Goal: Information Seeking & Learning: Find specific fact

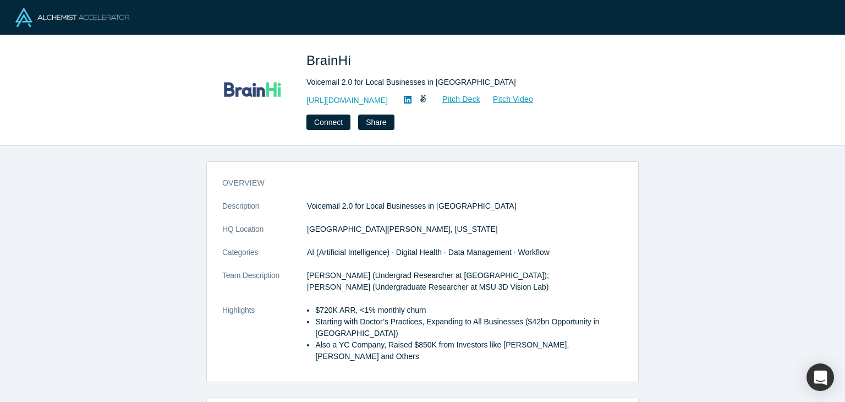
click at [404, 103] on icon at bounding box center [408, 100] width 8 height 8
drag, startPoint x: 376, startPoint y: 98, endPoint x: 329, endPoint y: 101, distance: 48.0
click at [329, 101] on div "[URL][DOMAIN_NAME] Pitch Deck Pitch Video" at bounding box center [461, 100] width 308 height 13
copy link "[DOMAIN_NAME][URL]"
drag, startPoint x: 376, startPoint y: 102, endPoint x: 326, endPoint y: 97, distance: 49.7
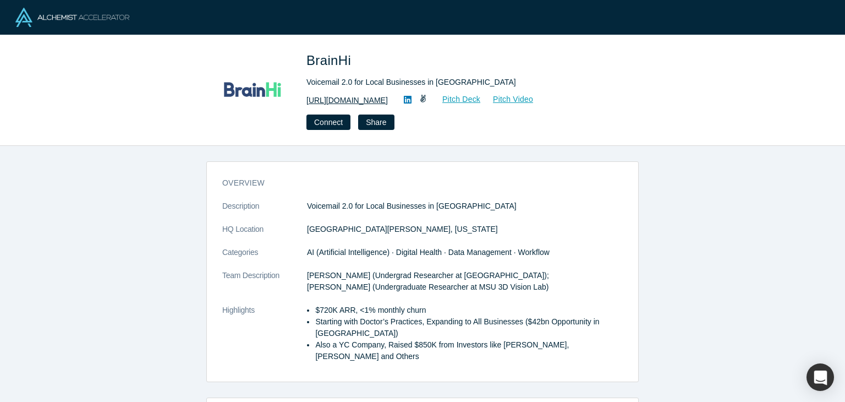
click at [326, 97] on div "[URL][DOMAIN_NAME] Pitch Deck Pitch Video" at bounding box center [461, 100] width 308 height 13
copy link "[DOMAIN_NAME][URL]"
